Goal: Information Seeking & Learning: Compare options

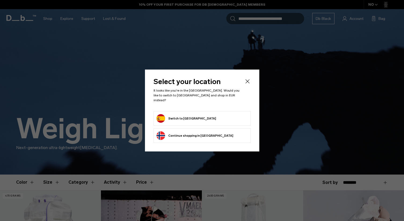
click at [179, 116] on button "Switch to [GEOGRAPHIC_DATA]" at bounding box center [187, 118] width 60 height 9
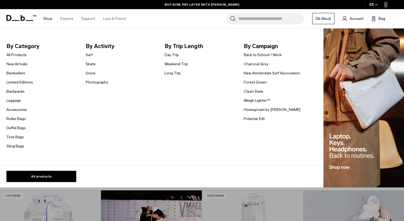
click at [47, 17] on link "Shop" at bounding box center [47, 18] width 9 height 19
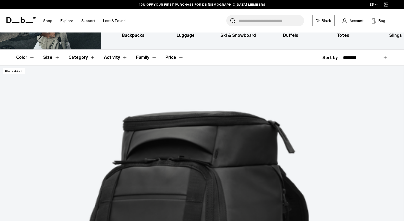
scroll to position [72, 0]
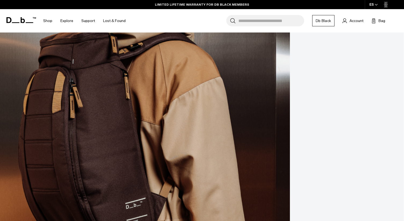
scroll to position [233, 0]
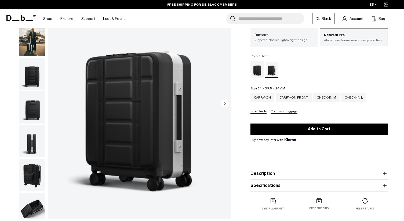
click at [36, 207] on img "button" at bounding box center [32, 209] width 26 height 32
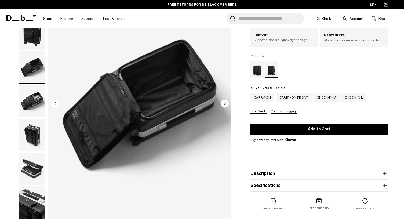
scroll to position [43, 0]
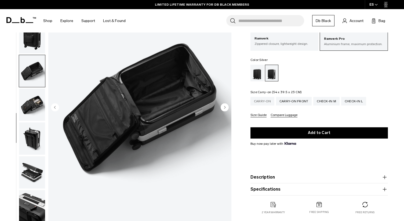
click at [262, 102] on div "Carry-on" at bounding box center [263, 101] width 24 height 9
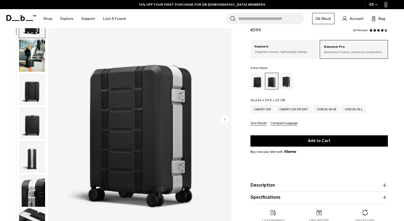
scroll to position [27, 0]
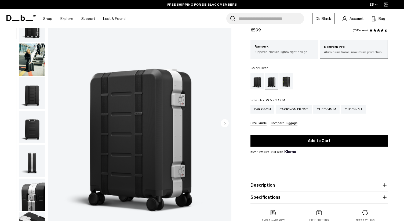
click at [30, 130] on img "button" at bounding box center [32, 127] width 26 height 32
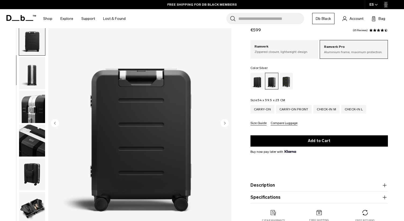
scroll to position [101, 0]
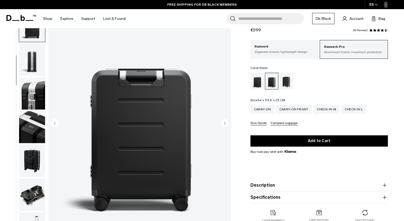
click at [34, 95] on img "button" at bounding box center [32, 93] width 26 height 32
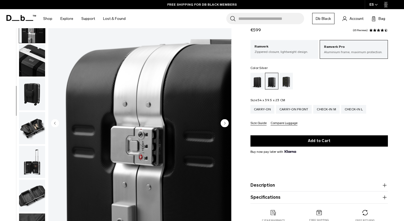
scroll to position [169, 0]
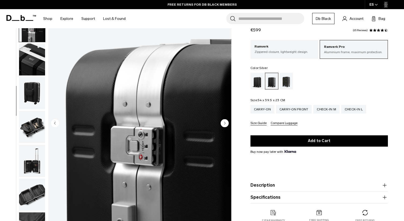
click at [33, 53] on img "button" at bounding box center [32, 60] width 26 height 32
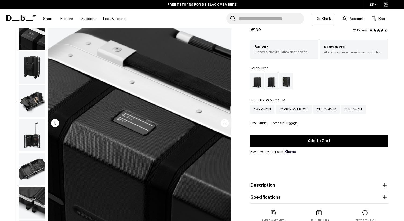
scroll to position [203, 0]
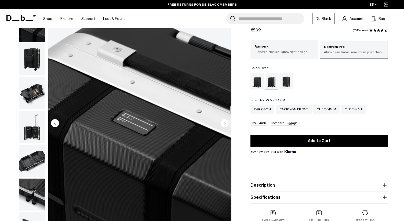
click at [33, 131] on img "button" at bounding box center [32, 127] width 26 height 32
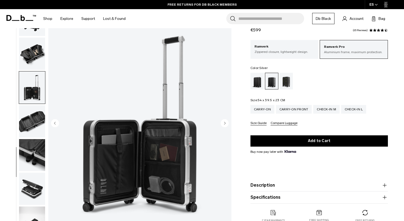
scroll to position [243, 0]
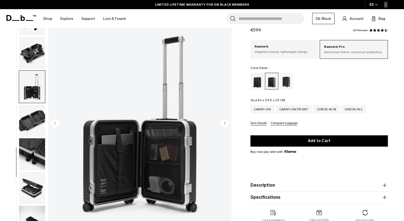
click at [33, 182] on img "button" at bounding box center [32, 188] width 26 height 32
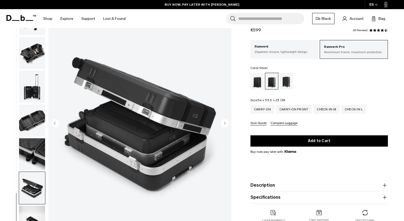
click at [35, 149] on img "button" at bounding box center [32, 154] width 26 height 32
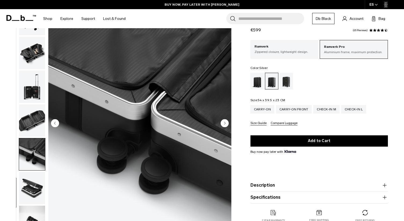
click at [31, 83] on img "button" at bounding box center [32, 87] width 26 height 32
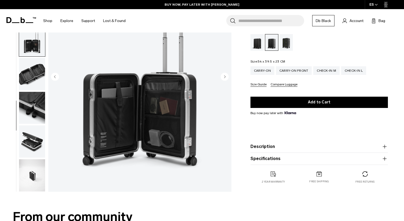
scroll to position [74, 0]
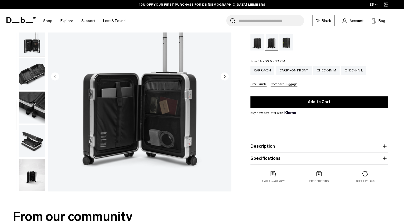
click at [32, 172] on img "button" at bounding box center [32, 175] width 26 height 32
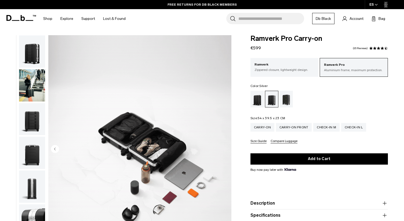
scroll to position [0, 0]
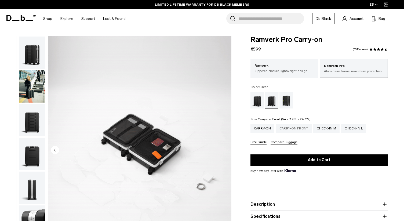
click at [299, 129] on div "Carry-on Front" at bounding box center [294, 128] width 36 height 9
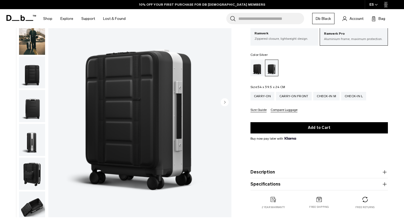
scroll to position [51, 0]
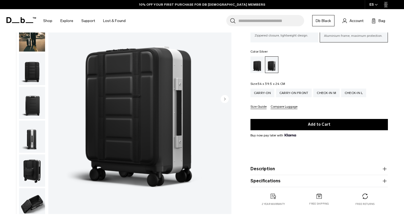
click at [30, 167] on img "button" at bounding box center [32, 170] width 26 height 32
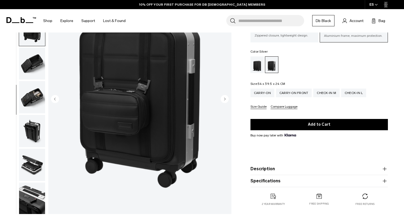
scroll to position [142, 0]
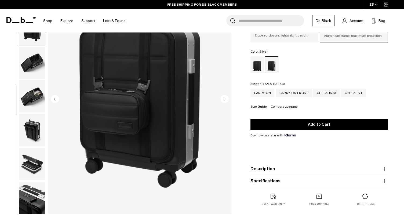
click at [33, 164] on img "button" at bounding box center [32, 164] width 26 height 32
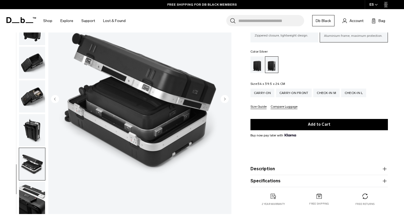
click at [34, 95] on img "button" at bounding box center [32, 96] width 26 height 32
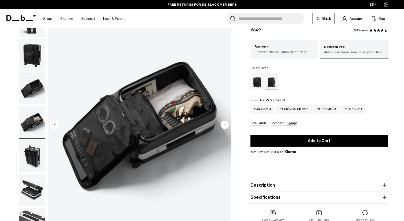
scroll to position [27, 0]
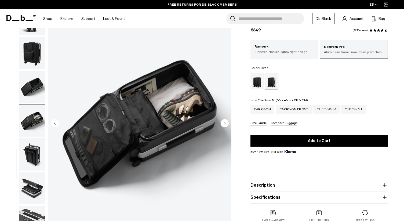
click at [328, 111] on div "Check-in M" at bounding box center [327, 109] width 26 height 9
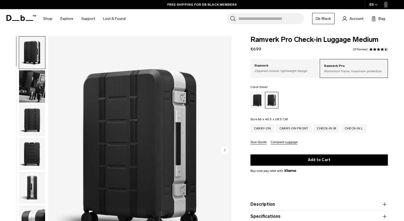
click at [34, 89] on img "button" at bounding box center [32, 86] width 26 height 32
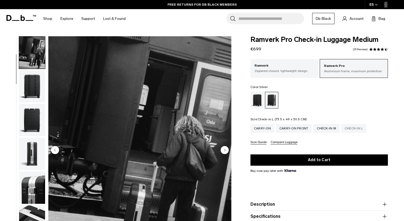
click at [363, 129] on div "Check-in L" at bounding box center [353, 128] width 25 height 9
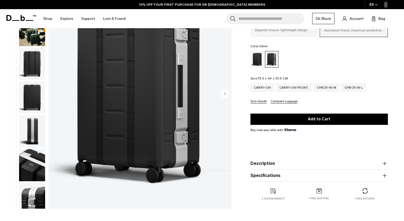
scroll to position [55, 0]
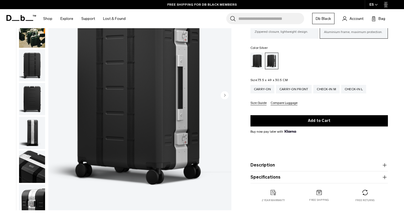
click at [386, 177] on icon "button" at bounding box center [385, 177] width 4 height 0
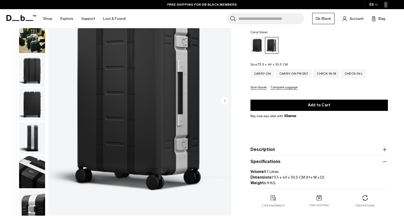
click at [352, 176] on p "Volume 87 Litres Dimensions 73.5 x 49 x 30.5 CM (H x W x D) Weight 6.9 KG" at bounding box center [320, 175] width 138 height 21
click at [335, 73] on div "Check-in M" at bounding box center [327, 73] width 26 height 9
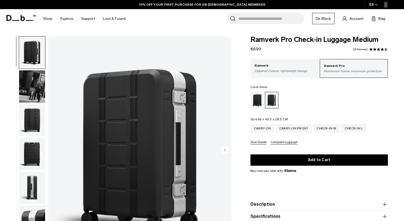
scroll to position [6, 0]
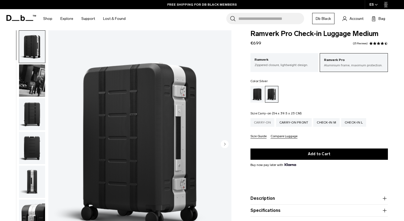
click at [255, 121] on div "Carry-on" at bounding box center [263, 122] width 24 height 9
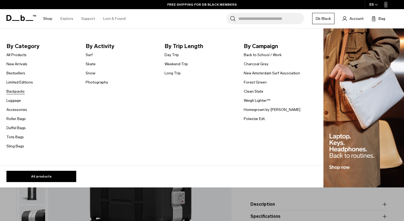
click at [14, 93] on link "Backpacks" at bounding box center [15, 92] width 18 height 6
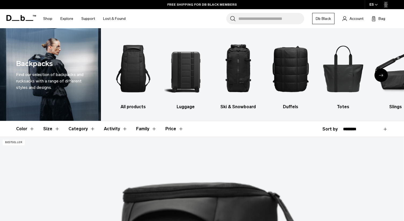
click at [381, 75] on icon "Next slide" at bounding box center [381, 75] width 4 height 2
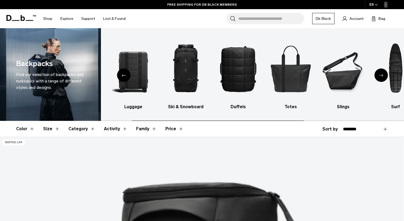
click at [381, 75] on icon "Next slide" at bounding box center [381, 75] width 4 height 2
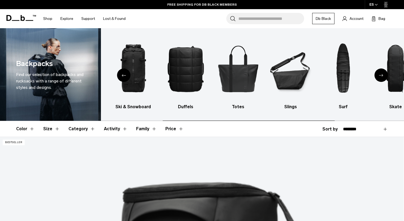
click at [381, 75] on icon "Next slide" at bounding box center [381, 75] width 4 height 2
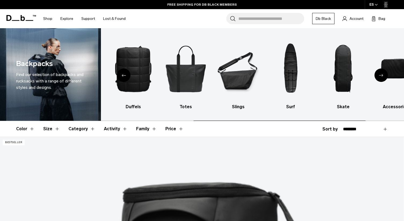
click at [381, 75] on icon "Next slide" at bounding box center [381, 75] width 4 height 2
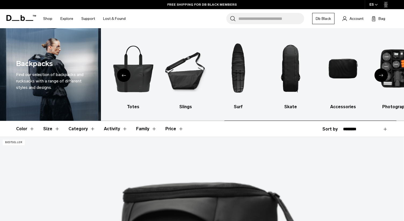
click at [381, 75] on icon "Next slide" at bounding box center [381, 75] width 4 height 2
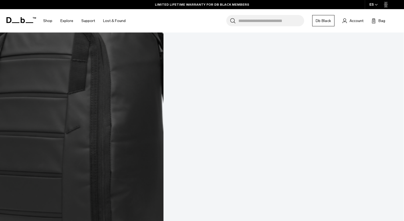
scroll to position [705, 0]
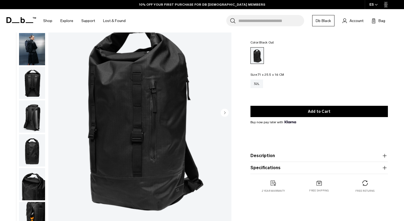
scroll to position [34, 0]
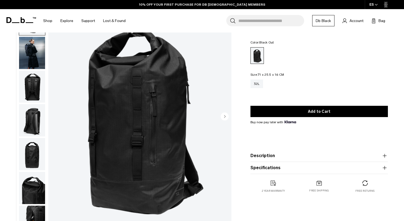
click at [33, 88] on img "button" at bounding box center [32, 87] width 26 height 32
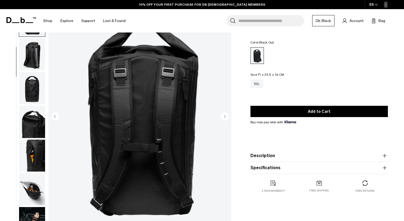
scroll to position [68, 0]
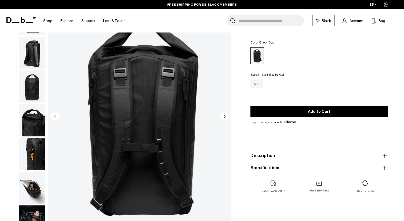
click at [34, 65] on img "button" at bounding box center [32, 53] width 26 height 32
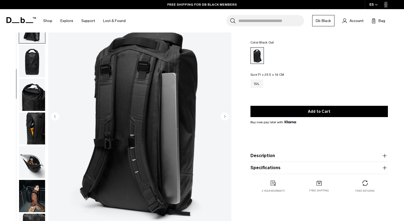
scroll to position [101, 0]
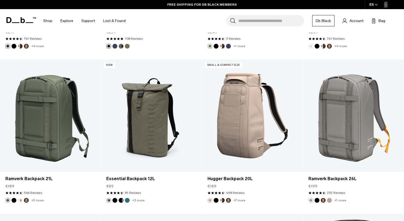
scroll to position [1003, 0]
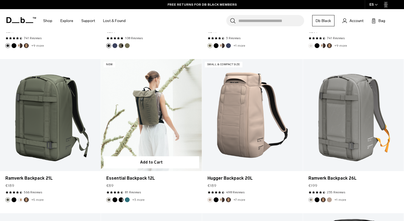
click at [154, 117] on link "Essential Backpack 12L" at bounding box center [151, 115] width 101 height 112
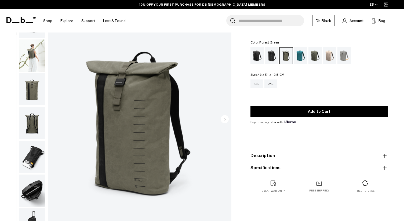
scroll to position [30, 0]
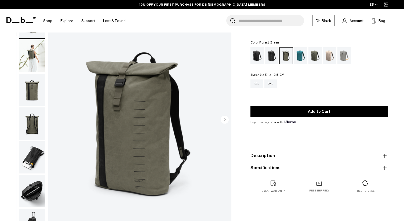
click at [29, 129] on img "button" at bounding box center [32, 123] width 26 height 32
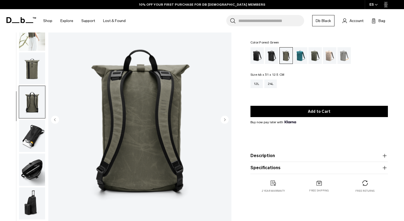
scroll to position [40, 0]
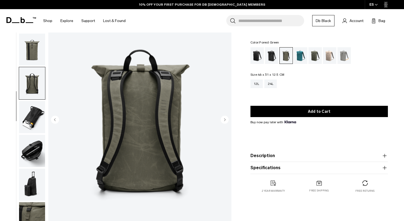
click at [34, 50] on img "button" at bounding box center [32, 50] width 26 height 32
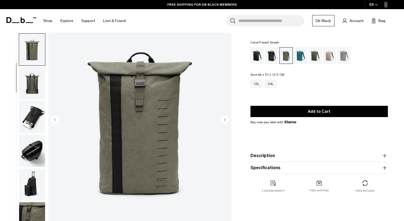
click at [33, 118] on img "button" at bounding box center [32, 117] width 26 height 32
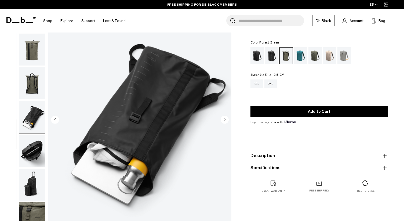
click at [30, 145] on img "button" at bounding box center [32, 151] width 26 height 32
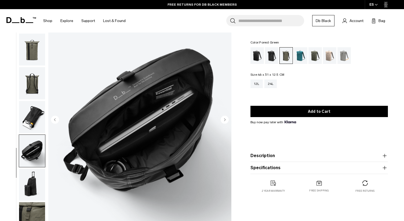
click at [37, 186] on img "button" at bounding box center [32, 185] width 26 height 32
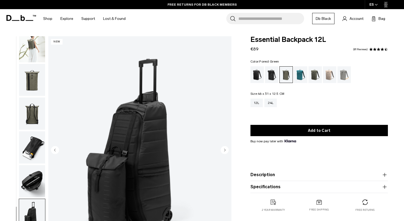
scroll to position [0, 0]
